Goal: Task Accomplishment & Management: Manage account settings

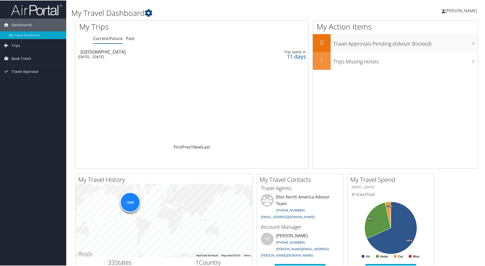
click at [94, 54] on div "[DATE] - [DATE]" at bounding box center [152, 56] width 148 height 5
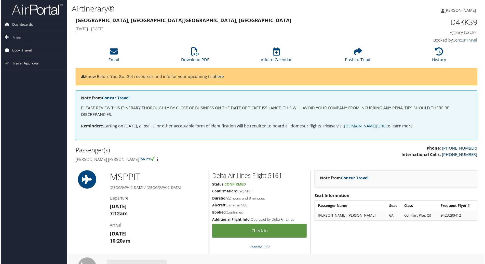
click at [14, 50] on span "Book Travel" at bounding box center [21, 50] width 20 height 13
click at [19, 75] on link "Book/Manage Online Trips" at bounding box center [33, 76] width 66 height 8
